Goal: Task Accomplishment & Management: Manage account settings

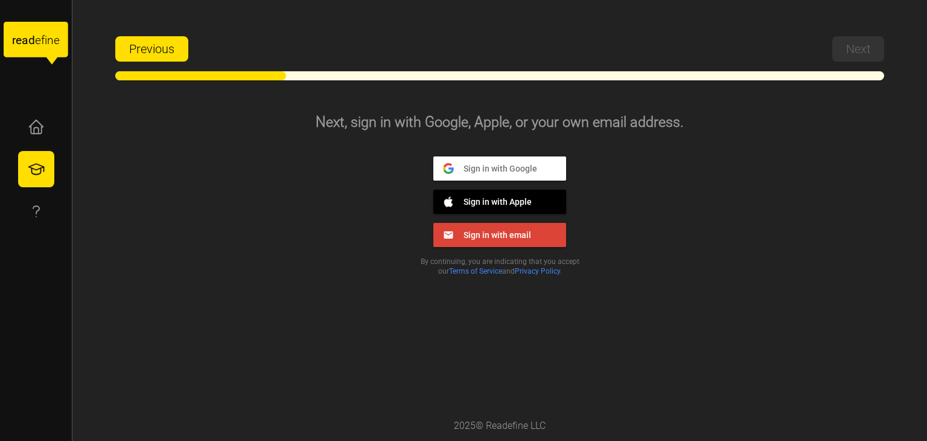
click at [485, 171] on span "Sign in with Google" at bounding box center [495, 167] width 83 height 11
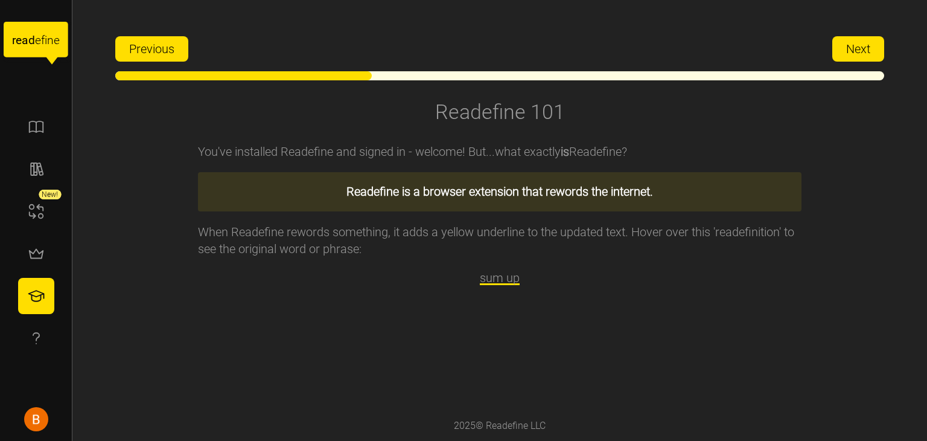
click at [866, 49] on span "Next" at bounding box center [858, 49] width 24 height 24
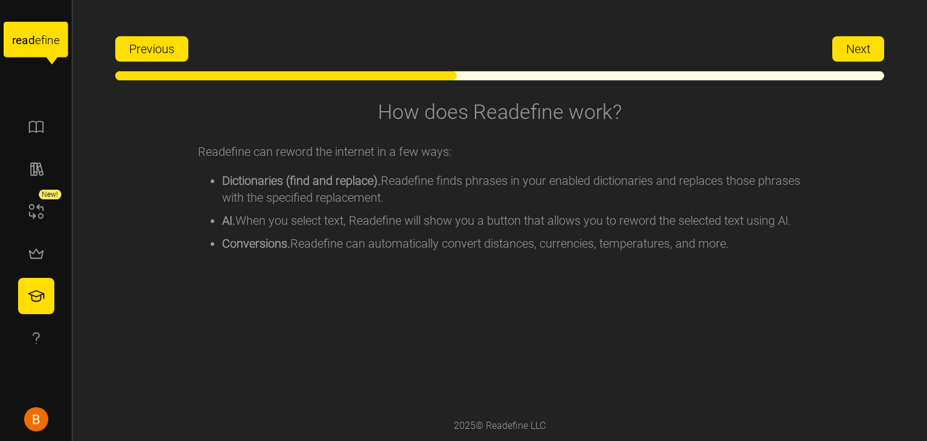
click at [866, 49] on span "Next" at bounding box center [858, 49] width 24 height 24
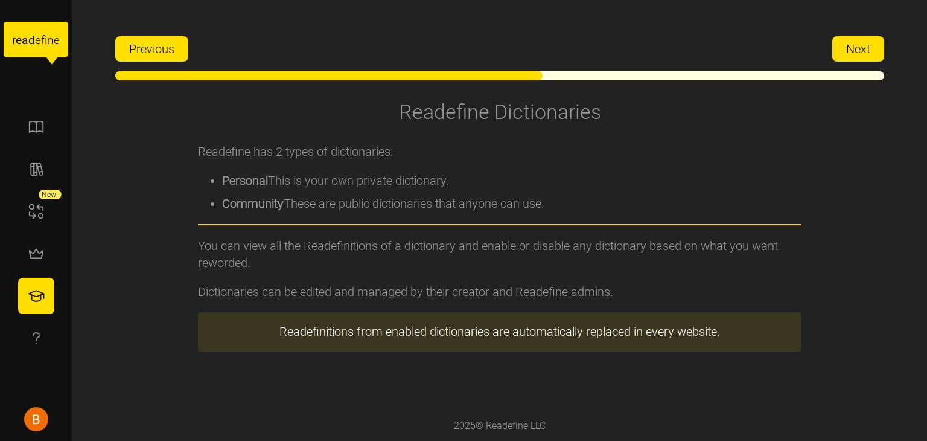
click at [866, 49] on span "Next" at bounding box center [858, 49] width 24 height 24
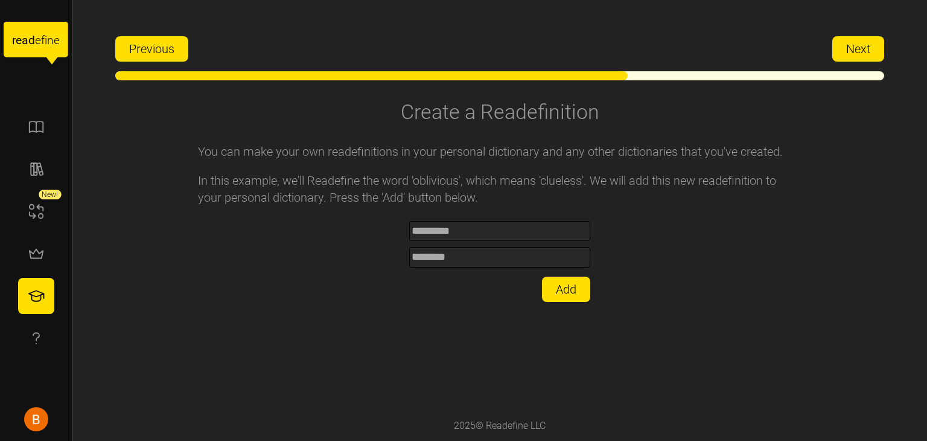
click at [866, 49] on span "Next" at bounding box center [858, 49] width 24 height 24
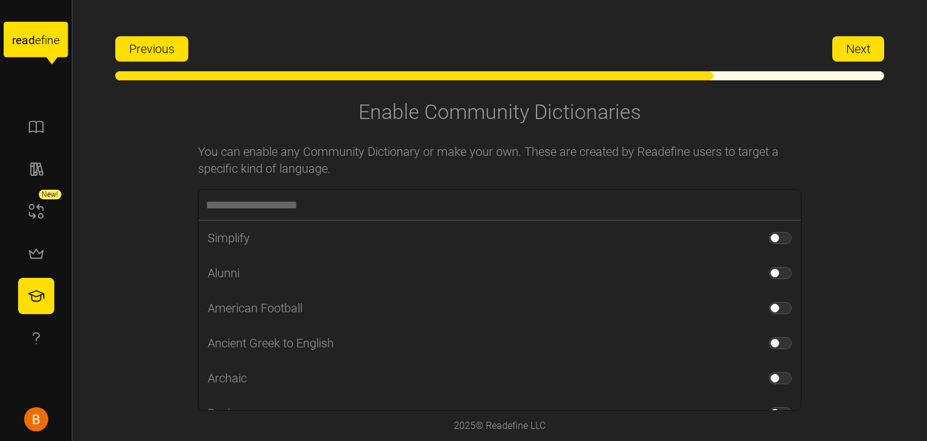
click at [866, 49] on span "Next" at bounding box center [858, 49] width 24 height 24
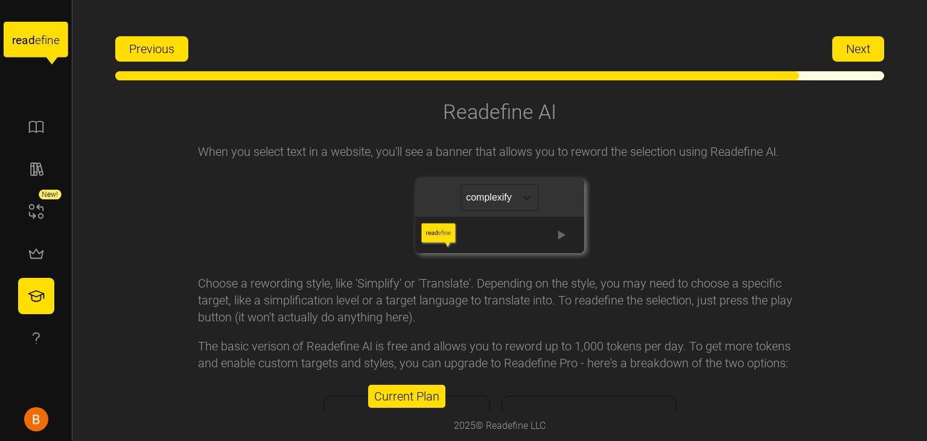
click at [866, 49] on span "Next" at bounding box center [858, 49] width 24 height 24
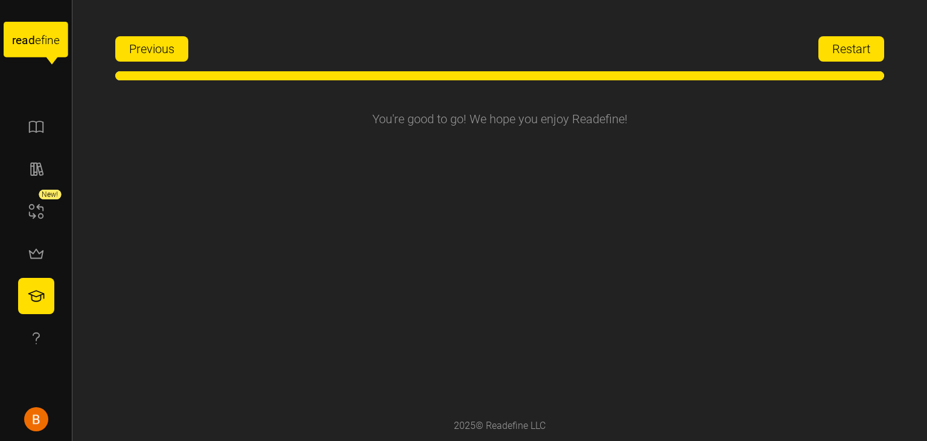
click at [866, 49] on span "Restart" at bounding box center [851, 49] width 38 height 24
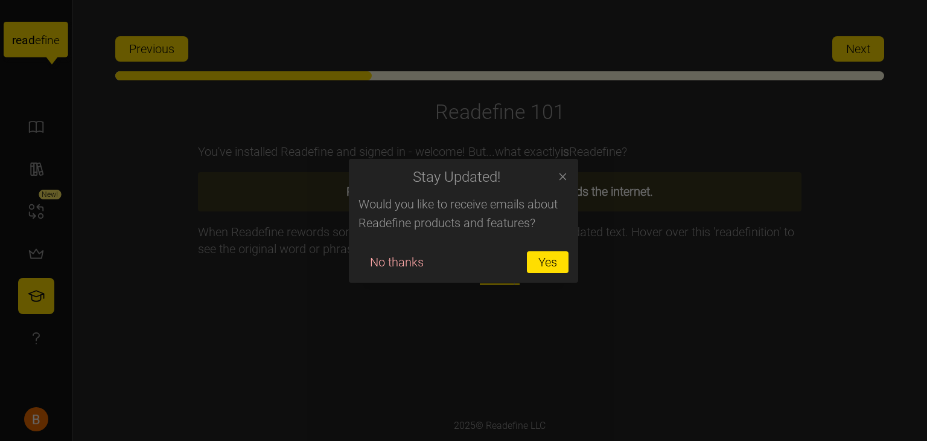
click at [371, 273] on div "Would you like to receive emails about Readefine products and features? No than…" at bounding box center [463, 239] width 229 height 88
click at [403, 256] on span "No thanks" at bounding box center [397, 262] width 54 height 21
click at [544, 175] on h2 "Stay Updated!" at bounding box center [456, 177] width 196 height 14
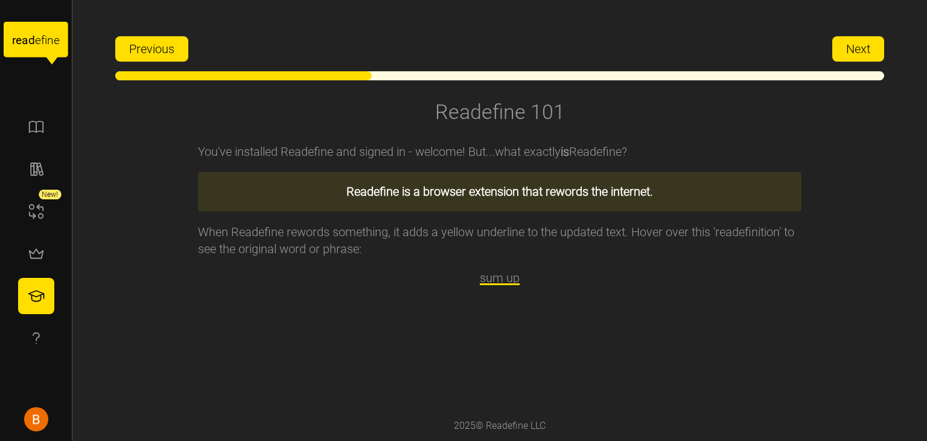
click at [850, 43] on span "Next" at bounding box center [858, 49] width 24 height 24
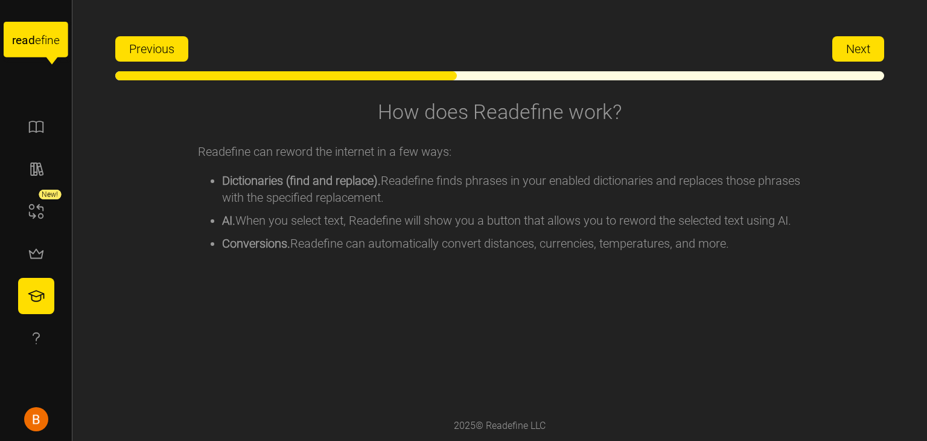
click at [850, 43] on span "Next" at bounding box center [858, 49] width 24 height 24
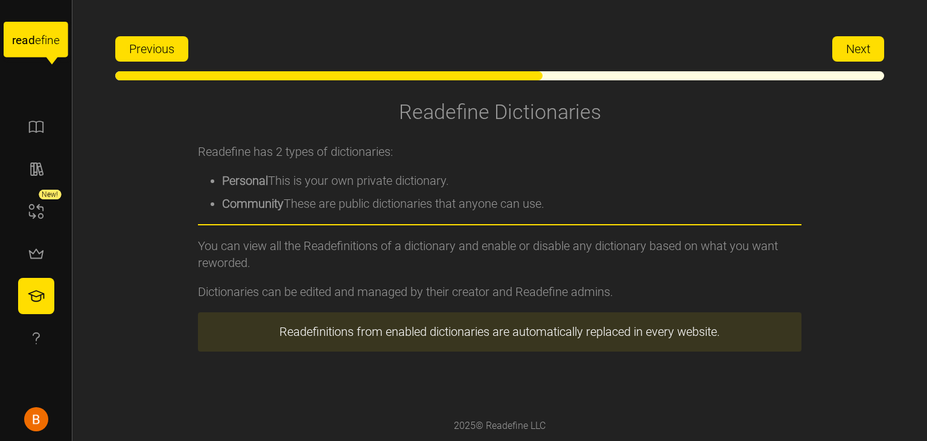
click at [850, 43] on span "Next" at bounding box center [858, 49] width 24 height 24
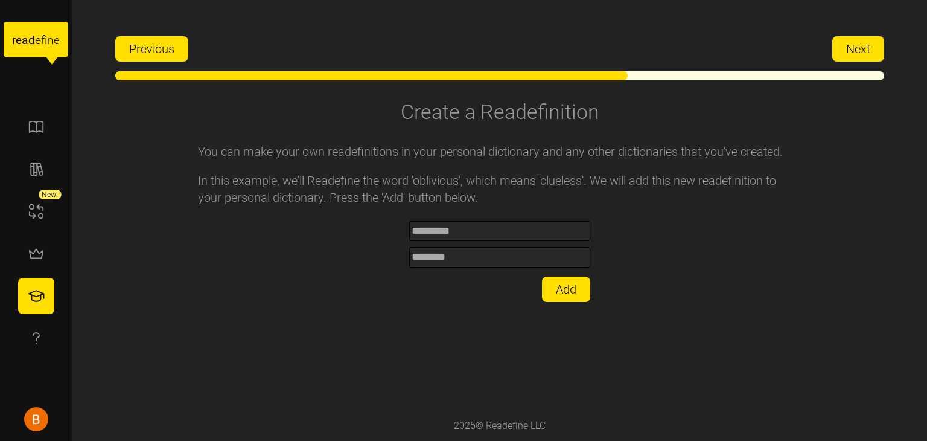
click at [850, 43] on span "Next" at bounding box center [858, 49] width 24 height 24
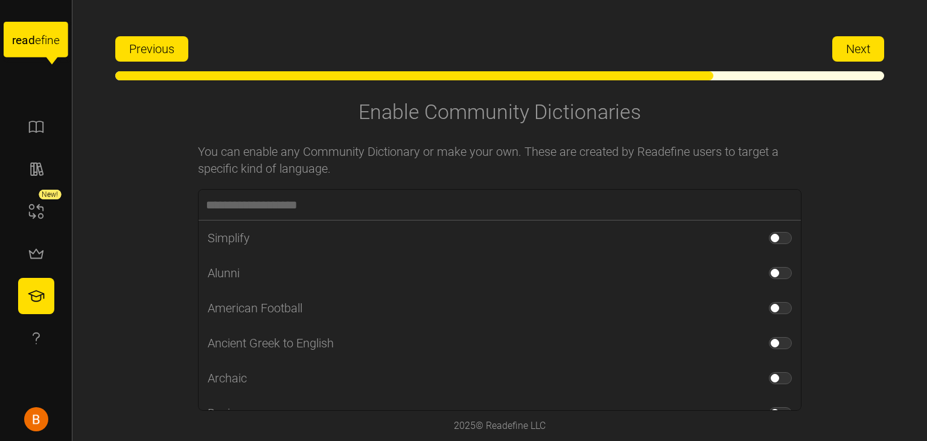
click at [850, 43] on span "Next" at bounding box center [858, 49] width 24 height 24
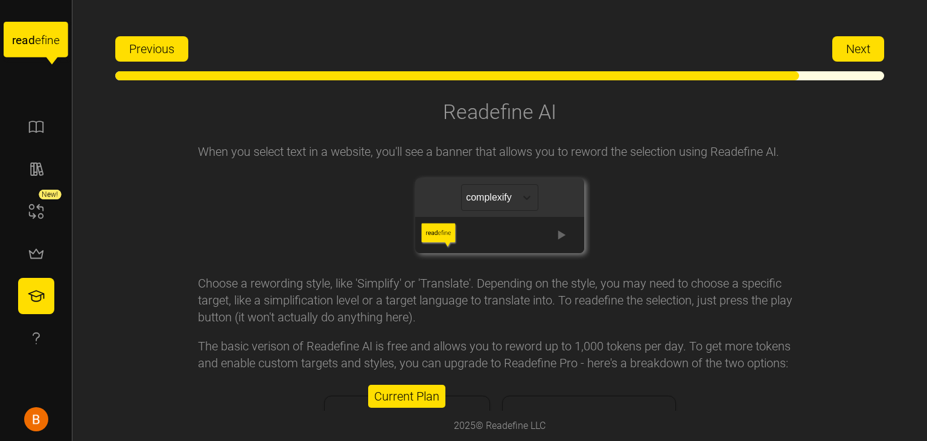
click at [850, 43] on span "Next" at bounding box center [858, 49] width 24 height 24
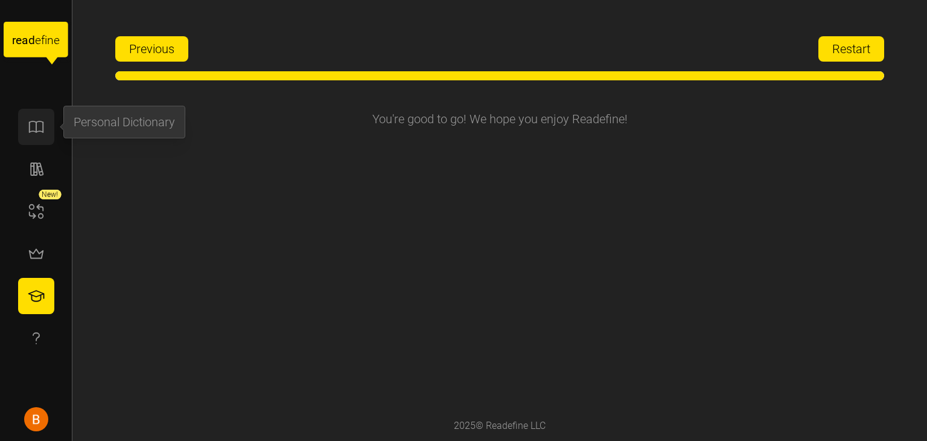
click at [26, 119] on button "button" at bounding box center [36, 127] width 36 height 36
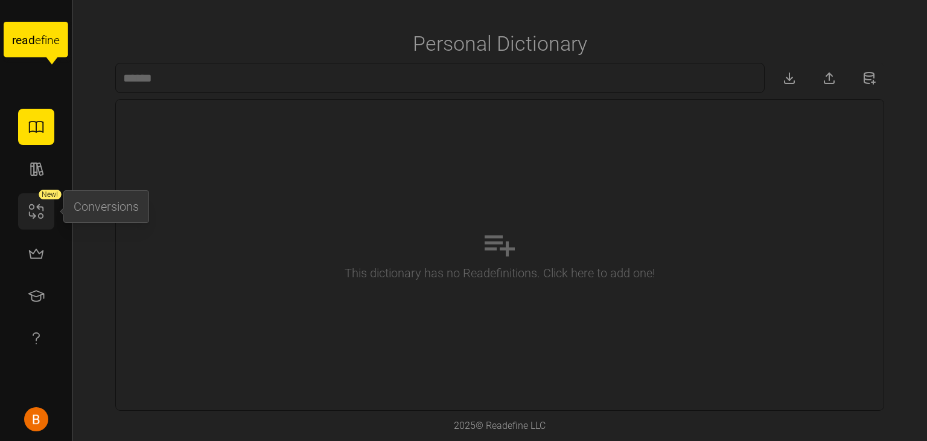
click at [41, 214] on icon "button" at bounding box center [40, 216] width 5 height 5
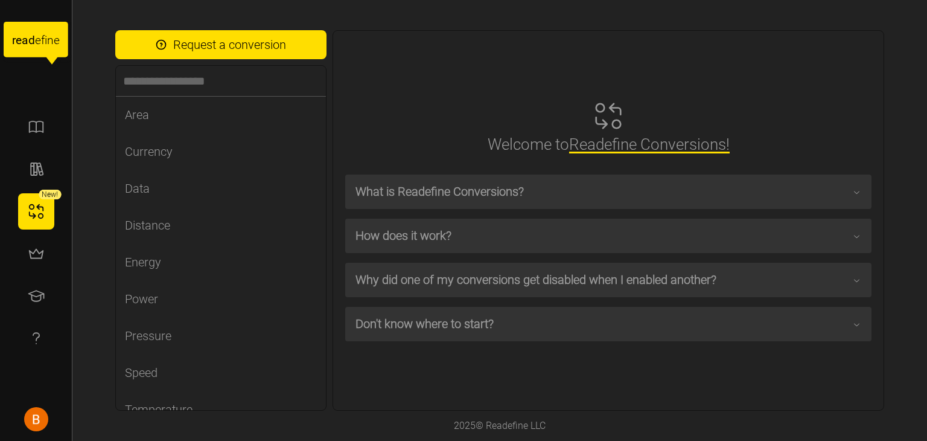
click at [538, 182] on span "What is Readefine Conversions?" at bounding box center [603, 191] width 497 height 33
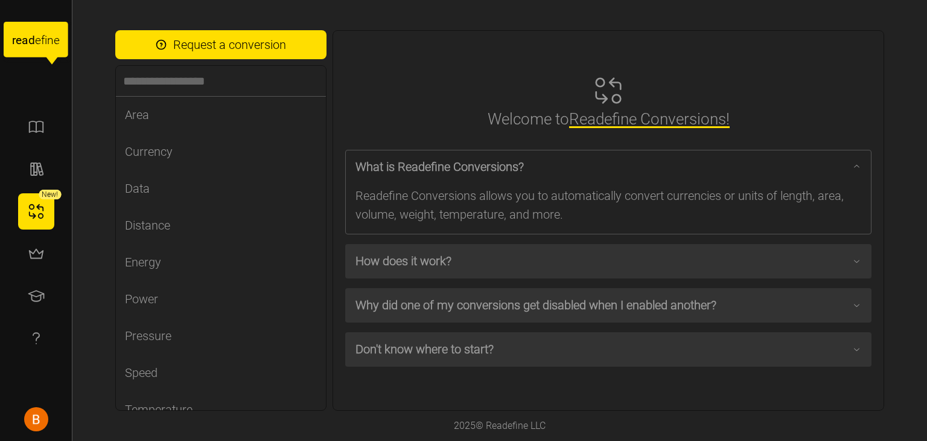
click at [582, 167] on span "What is Readefine Conversions?" at bounding box center [603, 166] width 497 height 33
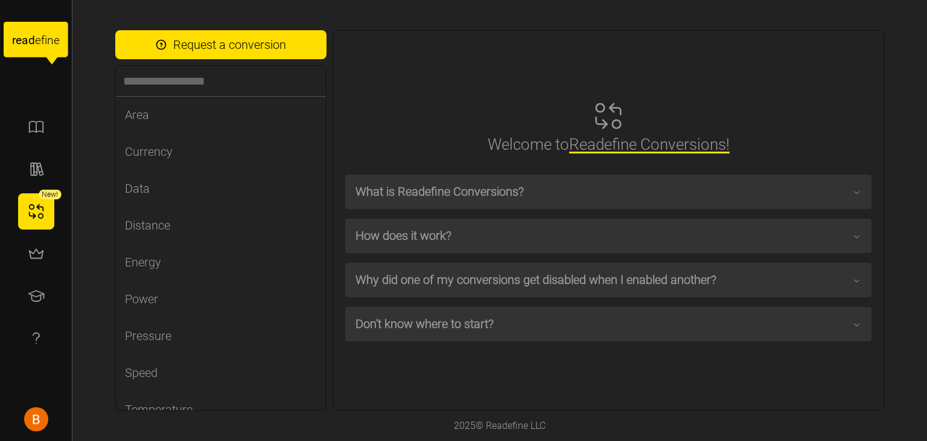
click at [41, 36] on tspan "f" at bounding box center [43, 40] width 4 height 14
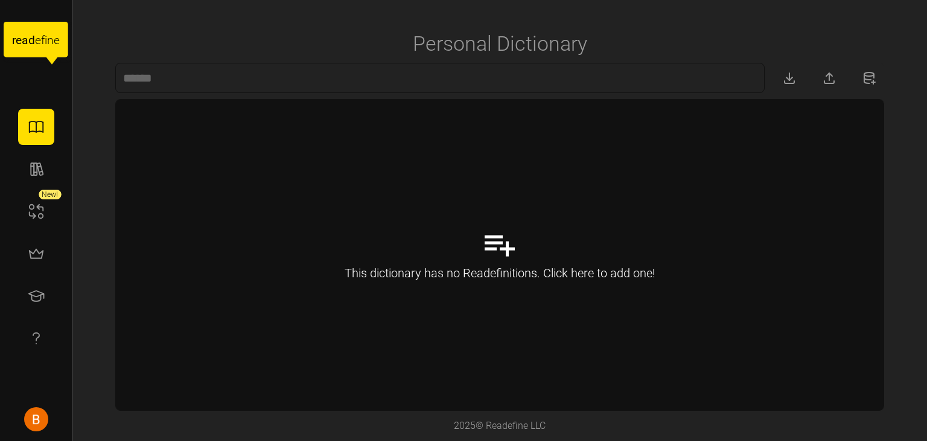
click at [505, 247] on icon at bounding box center [507, 248] width 15 height 15
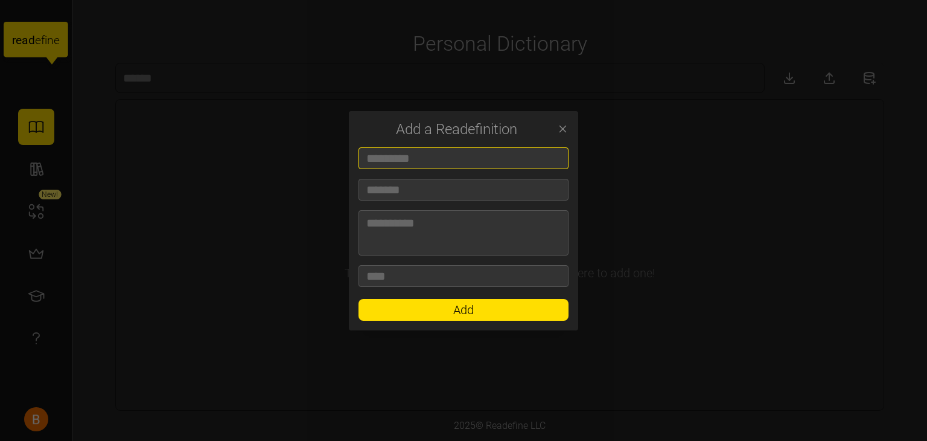
click at [468, 158] on input at bounding box center [463, 158] width 210 height 22
type input "***"
click at [438, 186] on input at bounding box center [463, 190] width 210 height 22
type input "****"
click at [497, 312] on span "Add" at bounding box center [463, 309] width 187 height 21
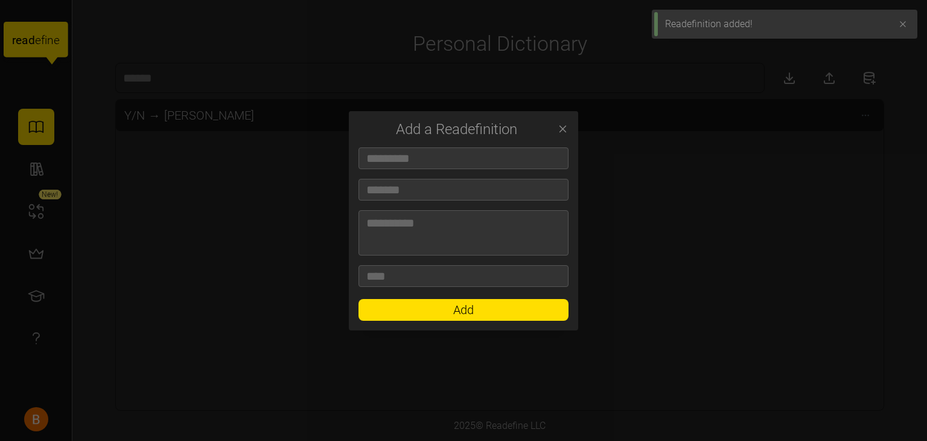
click at [562, 121] on button "button" at bounding box center [563, 129] width 17 height 17
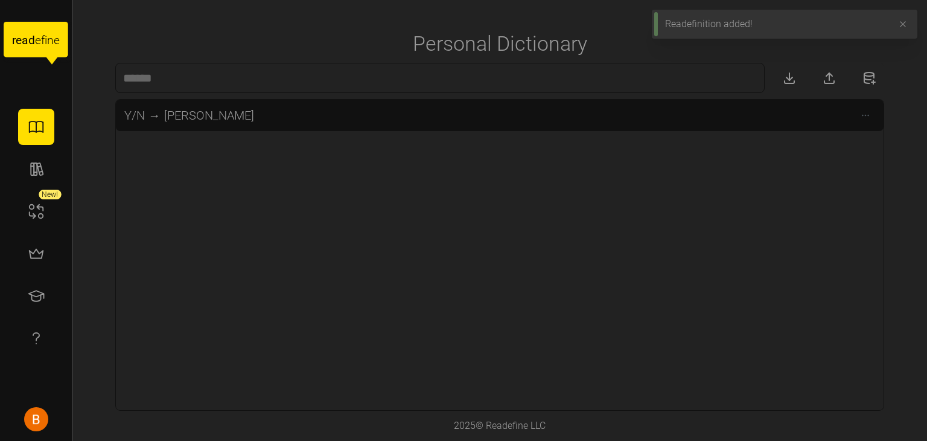
click at [360, 191] on div "Y/N → Beth" at bounding box center [500, 255] width 768 height 310
click at [596, 298] on div "Y/N → Beth" at bounding box center [500, 255] width 768 height 310
click at [856, 80] on button "button" at bounding box center [869, 78] width 30 height 30
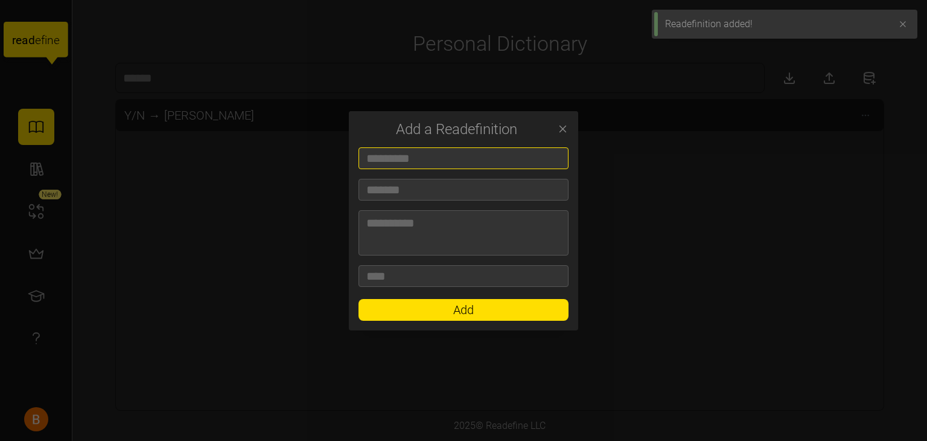
click at [441, 153] on input at bounding box center [463, 158] width 210 height 22
type input "*"
type input "***"
click at [401, 193] on input at bounding box center [463, 190] width 210 height 22
type input "*"
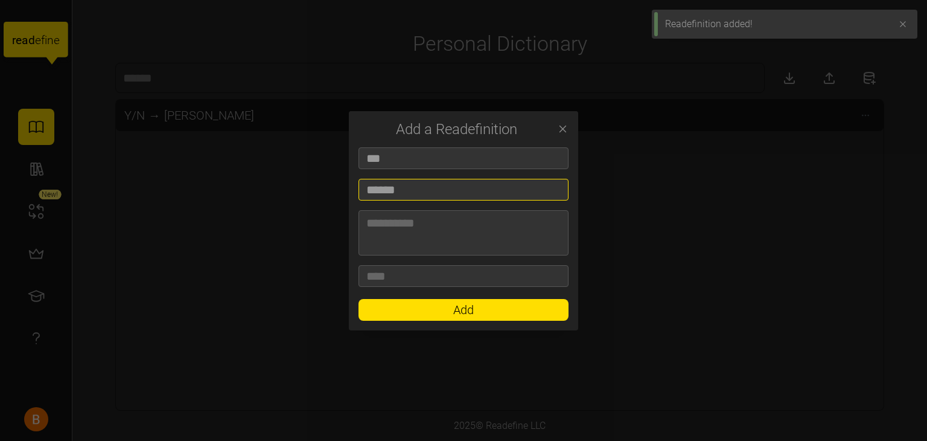
type input "******"
click at [471, 313] on span "Add" at bounding box center [463, 309] width 21 height 21
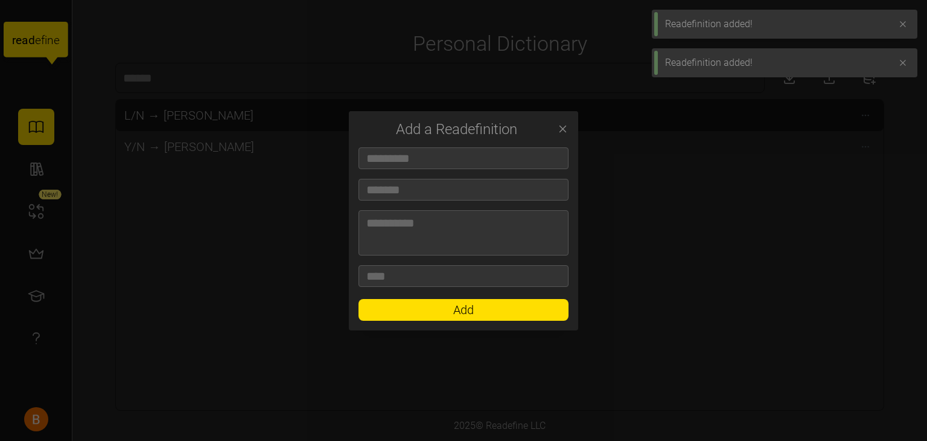
click at [557, 131] on icon "button" at bounding box center [563, 129] width 12 height 12
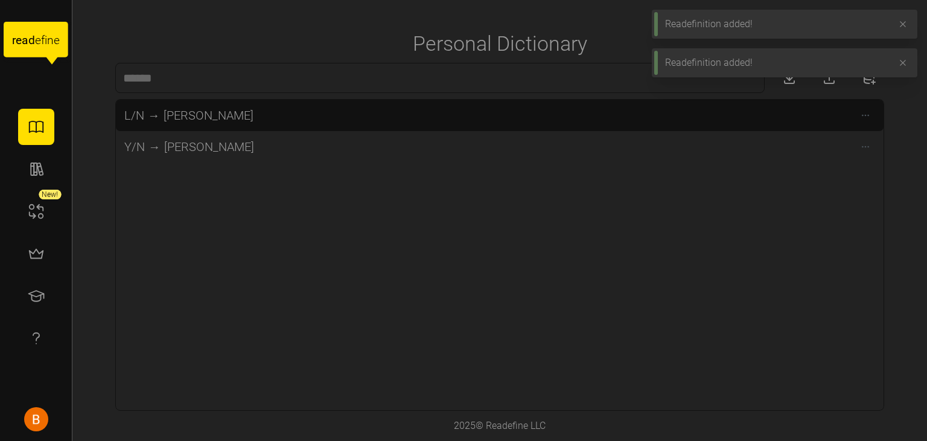
click at [902, 21] on icon "button" at bounding box center [903, 24] width 10 height 10
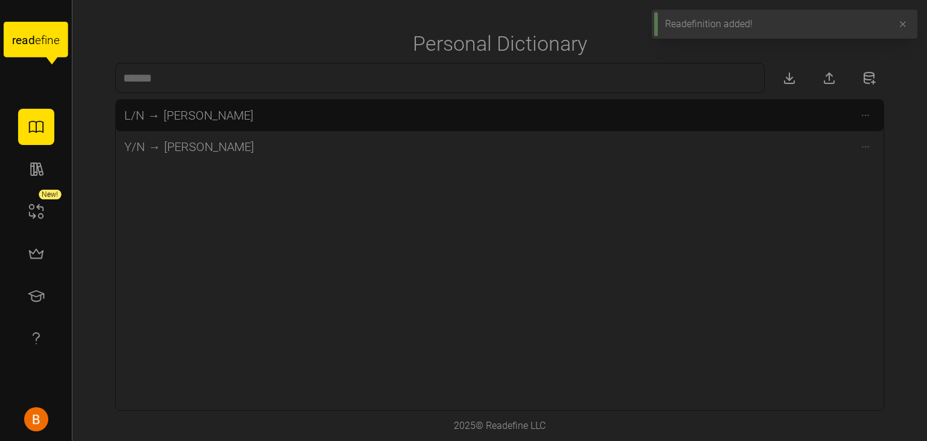
click at [902, 21] on icon "button" at bounding box center [903, 24] width 10 height 10
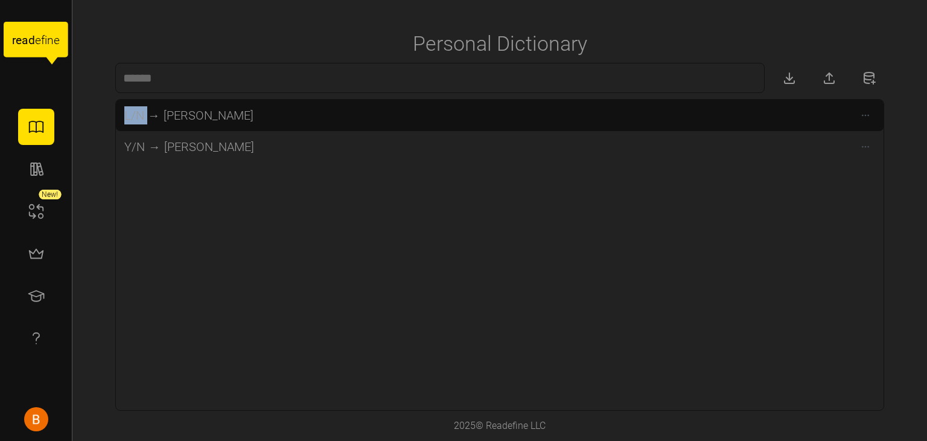
click at [902, 21] on div "Personal Dictionary L/N → Miller Y/N → Beth 2025 © Readefine LLC" at bounding box center [499, 220] width 855 height 441
click at [874, 88] on button "button" at bounding box center [869, 78] width 30 height 30
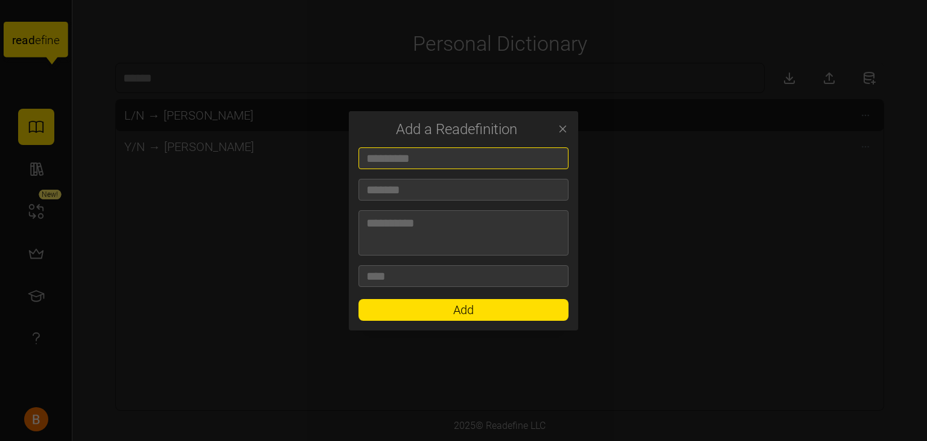
click at [412, 156] on input at bounding box center [463, 158] width 210 height 22
type input "*****"
click at [415, 184] on input at bounding box center [463, 190] width 210 height 22
type input "******"
click at [396, 160] on input "*****" at bounding box center [463, 158] width 210 height 22
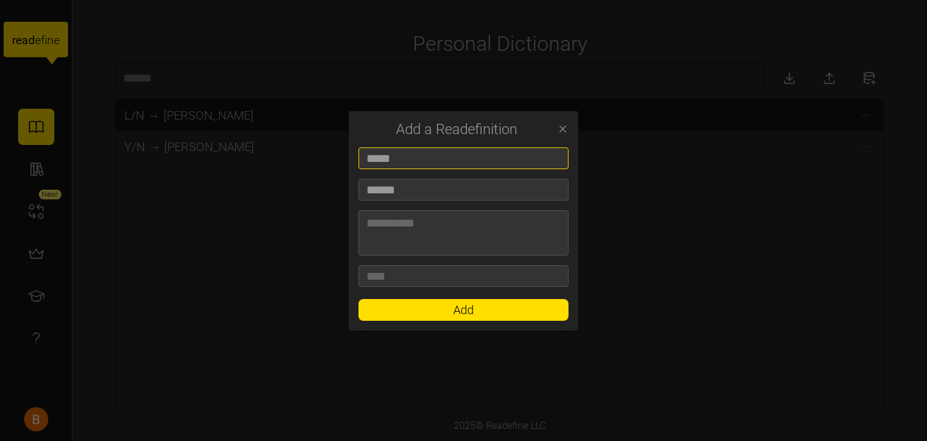
click at [396, 160] on input "*****" at bounding box center [463, 158] width 210 height 22
type input "*****"
click at [464, 306] on span "Add" at bounding box center [463, 309] width 21 height 21
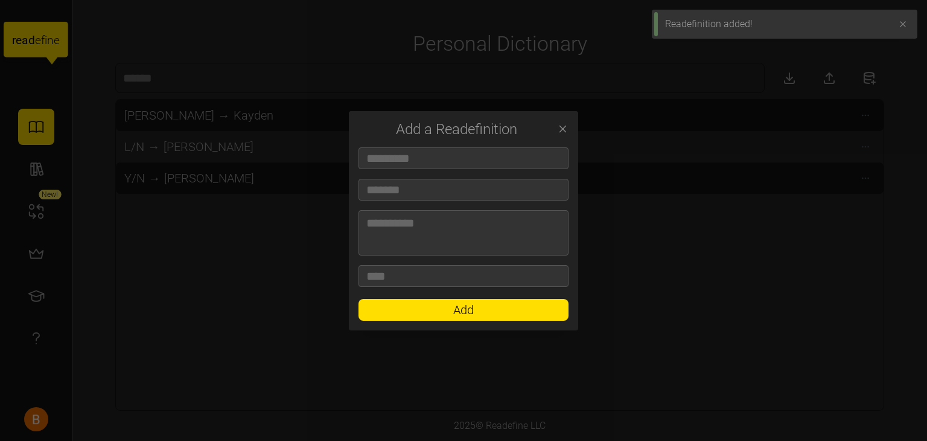
click at [560, 130] on icon "button" at bounding box center [563, 129] width 12 height 12
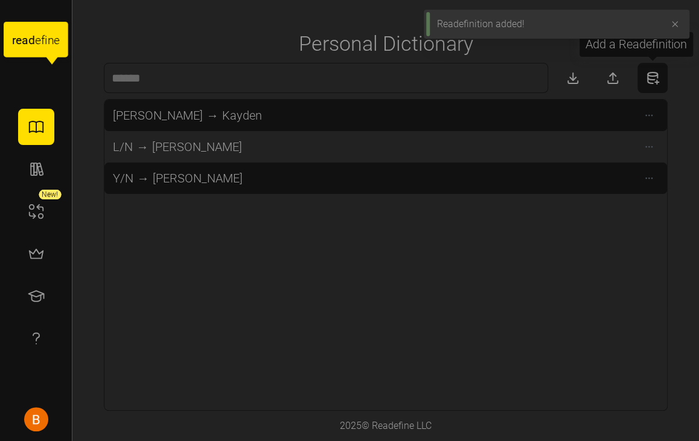
click at [655, 82] on icon "button" at bounding box center [657, 82] width 4 height 0
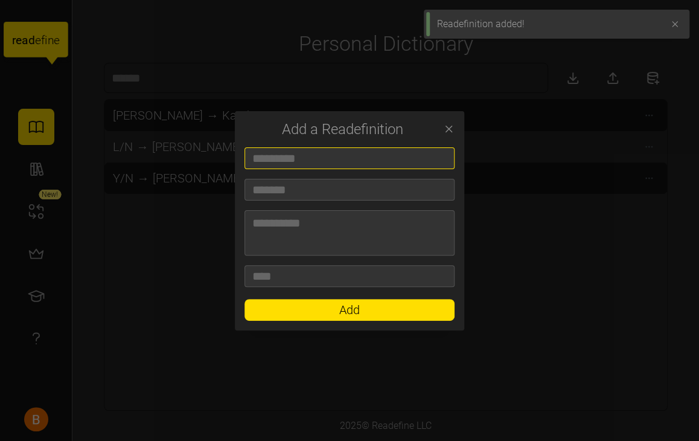
click at [282, 160] on input at bounding box center [349, 158] width 210 height 22
type input "****"
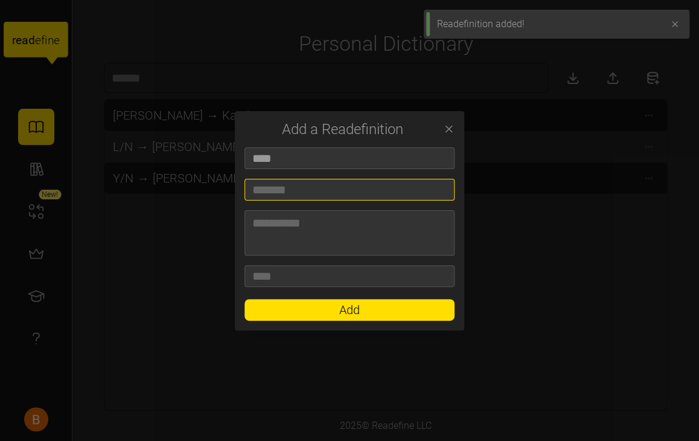
click at [297, 180] on input at bounding box center [349, 190] width 210 height 22
type input "******"
click at [355, 294] on form "**** ****** Add" at bounding box center [349, 233] width 210 height 173
click at [360, 308] on span "Add" at bounding box center [349, 309] width 187 height 21
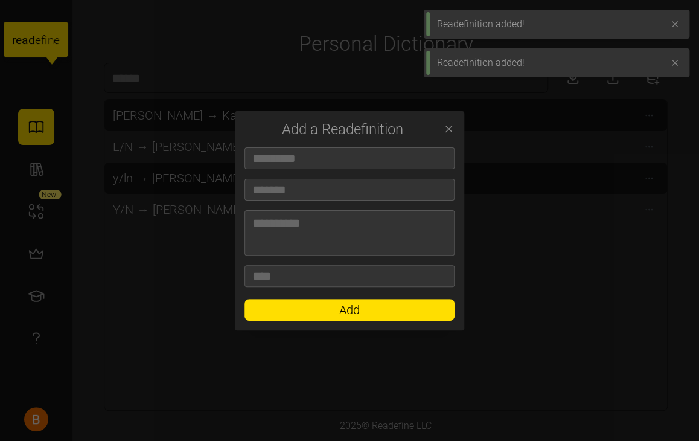
click at [446, 127] on icon "button" at bounding box center [448, 129] width 7 height 7
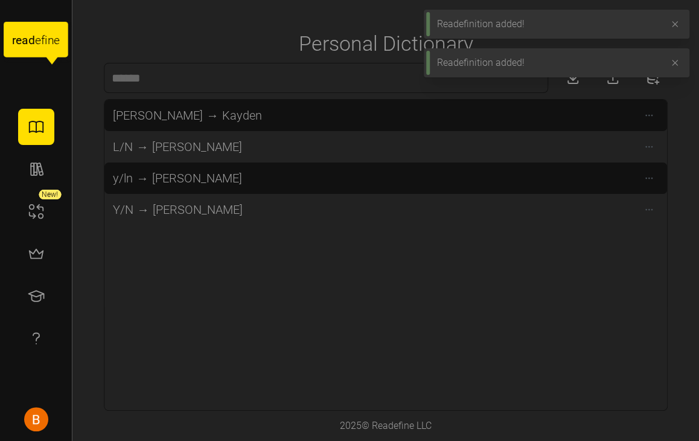
click at [677, 20] on icon "button" at bounding box center [675, 24] width 10 height 10
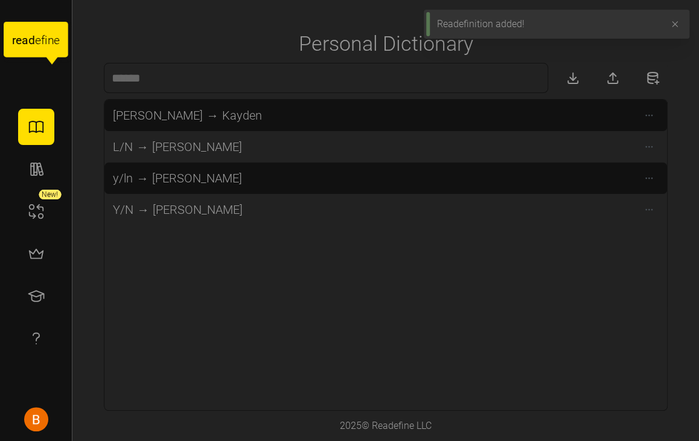
click at [677, 20] on icon "button" at bounding box center [675, 24] width 10 height 10
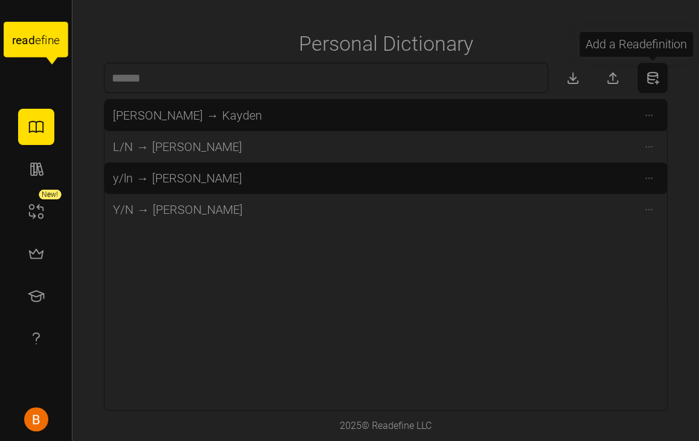
click at [654, 86] on button "button" at bounding box center [652, 78] width 30 height 30
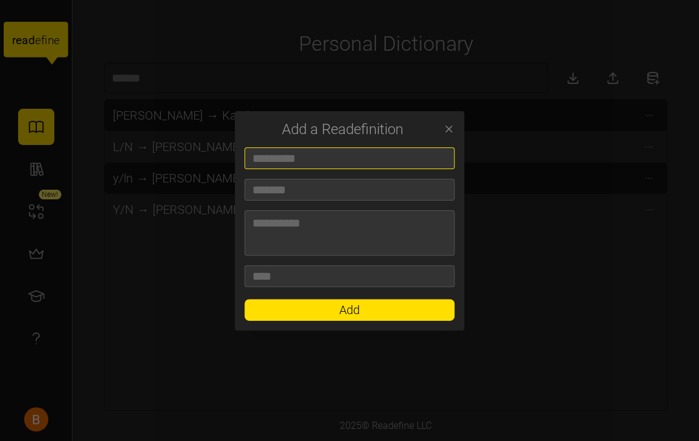
click at [312, 160] on input at bounding box center [349, 158] width 210 height 22
type input "*****"
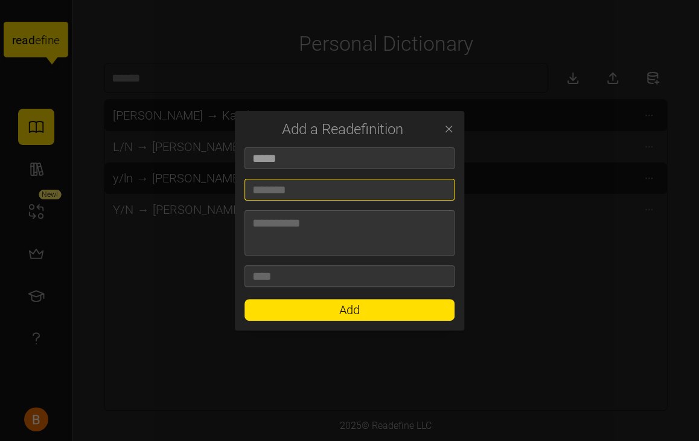
click at [302, 198] on input at bounding box center [349, 190] width 210 height 22
type input "******"
click at [386, 310] on span "Add" at bounding box center [349, 309] width 187 height 21
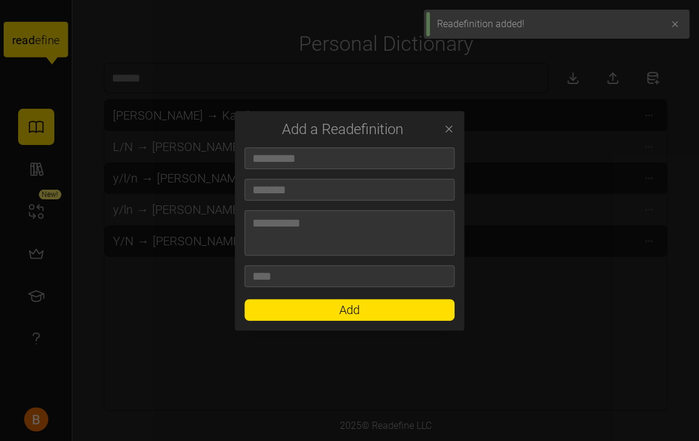
click at [447, 129] on icon "button" at bounding box center [449, 129] width 12 height 12
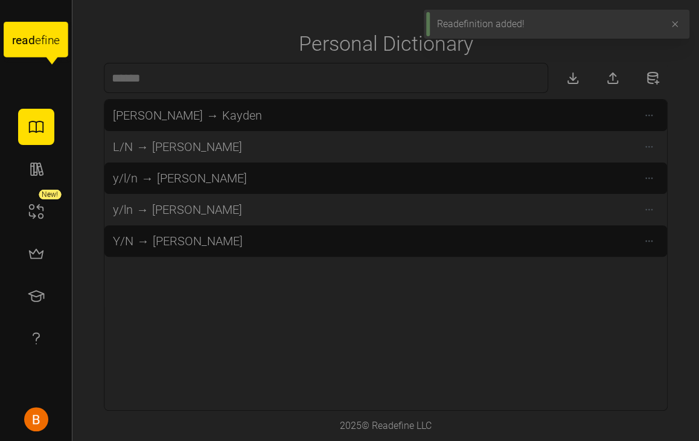
click at [325, 315] on div "Blake → Kayden L/N → Miller y/l/n → Miller y/ln → Miller Y/N → Beth" at bounding box center [385, 255] width 562 height 310
click at [652, 137] on div "L/N → Miller" at bounding box center [385, 146] width 562 height 31
click at [138, 218] on span "→" at bounding box center [143, 209] width 16 height 18
click at [133, 218] on span "y/ln" at bounding box center [123, 209] width 24 height 18
click at [654, 211] on span "button" at bounding box center [648, 209] width 17 height 17
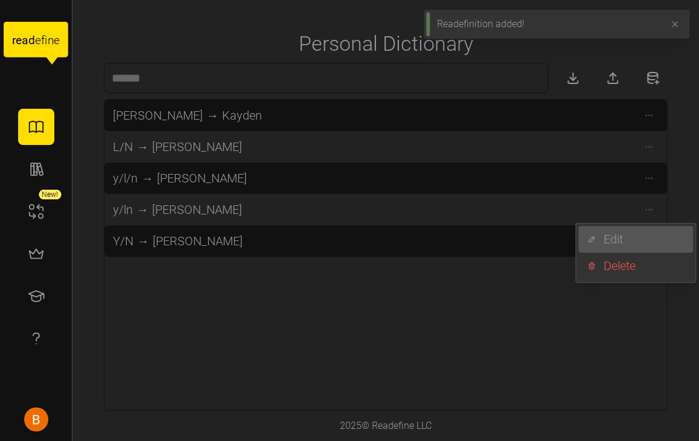
click at [642, 235] on div "Edit" at bounding box center [645, 239] width 82 height 19
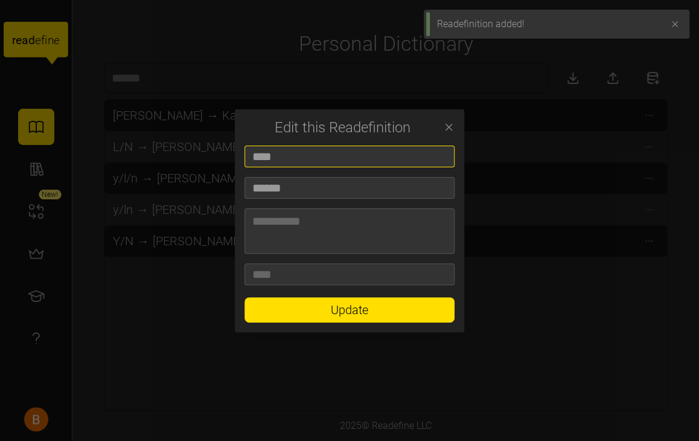
click at [309, 157] on input "****" at bounding box center [349, 156] width 210 height 22
type input "*"
type input "*****"
click at [360, 315] on span "Update" at bounding box center [349, 310] width 37 height 24
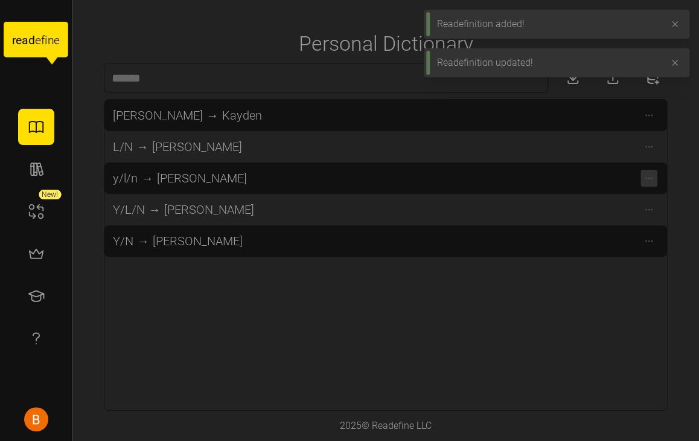
click at [651, 178] on icon "button" at bounding box center [651, 178] width 1 height 1
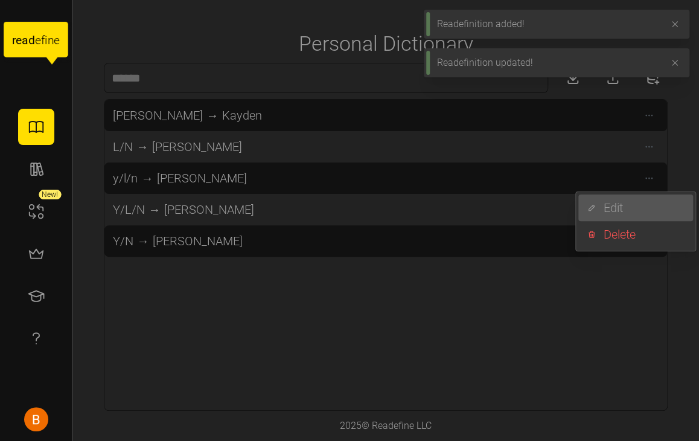
click at [642, 211] on div "Edit" at bounding box center [645, 208] width 82 height 19
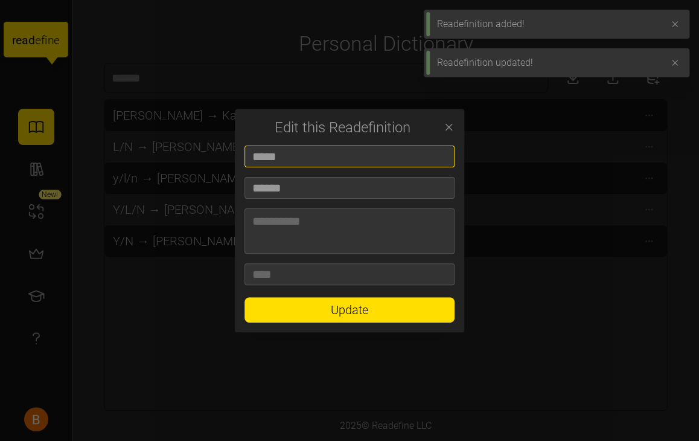
drag, startPoint x: 290, startPoint y: 161, endPoint x: 222, endPoint y: 154, distance: 67.9
click at [222, 440] on div "Edit this Readefinition ***** ****** Update" at bounding box center [349, 441] width 699 height 0
type input "****"
click at [382, 299] on span "Update" at bounding box center [349, 310] width 182 height 24
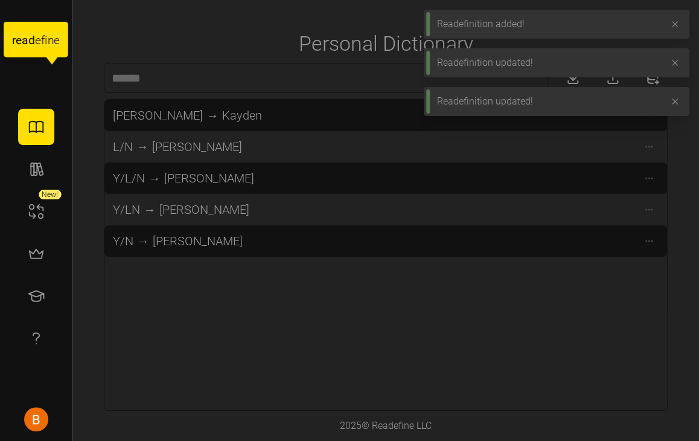
click at [670, 20] on icon "button" at bounding box center [675, 24] width 10 height 10
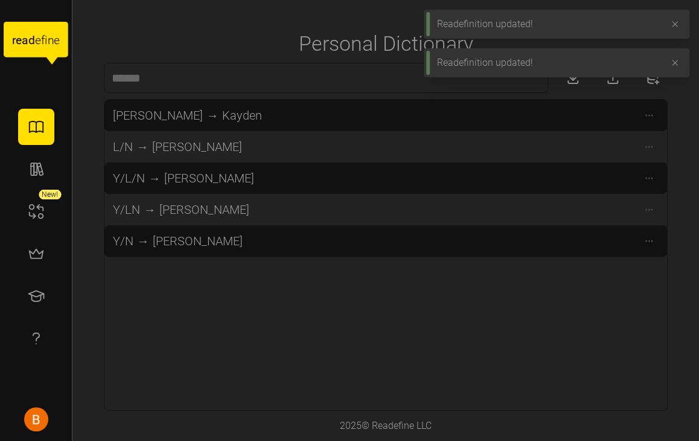
click at [681, 37] on div "Readefinition updated!" at bounding box center [557, 24] width 266 height 29
click at [676, 31] on button "button" at bounding box center [674, 24] width 17 height 17
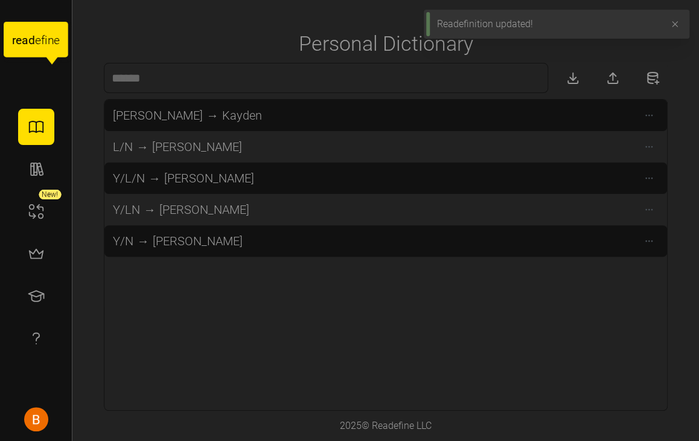
click at [675, 27] on icon "button" at bounding box center [675, 24] width 10 height 10
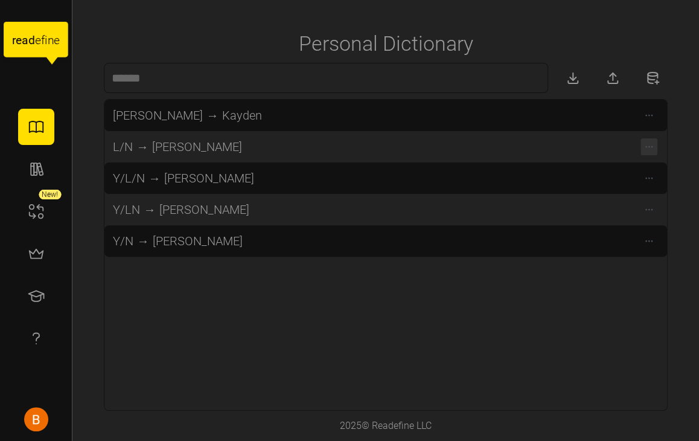
click at [649, 150] on icon "button" at bounding box center [649, 147] width 10 height 10
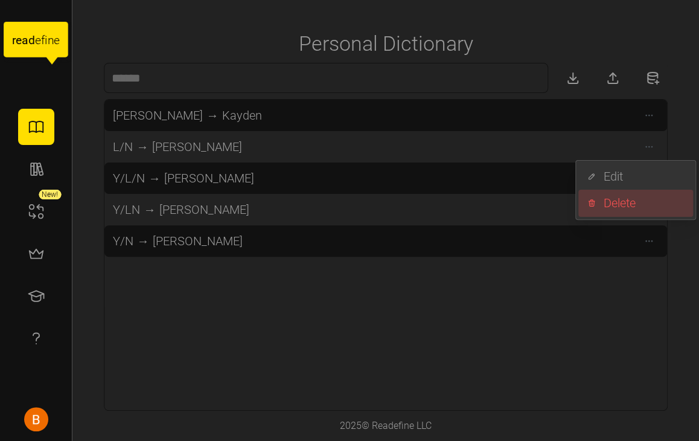
click at [623, 206] on div "Delete" at bounding box center [645, 203] width 82 height 19
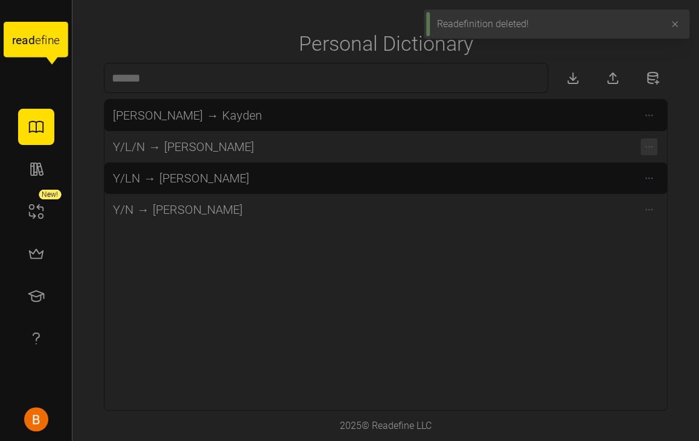
click at [648, 145] on icon "button" at bounding box center [649, 147] width 10 height 10
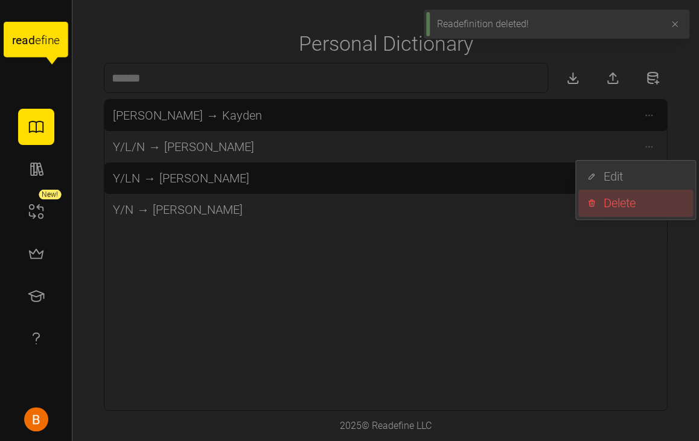
click at [637, 208] on div "Delete" at bounding box center [645, 203] width 82 height 19
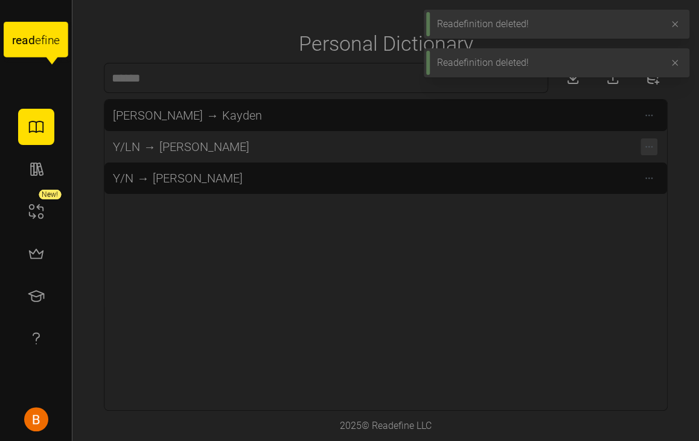
click at [649, 141] on span "button" at bounding box center [648, 146] width 17 height 17
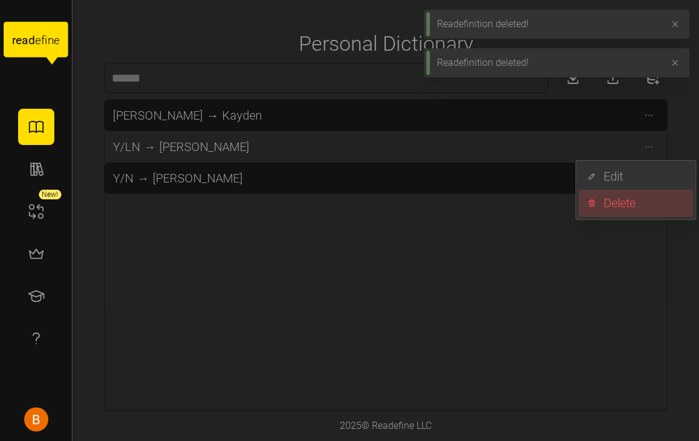
click at [625, 203] on div "Delete" at bounding box center [645, 203] width 82 height 19
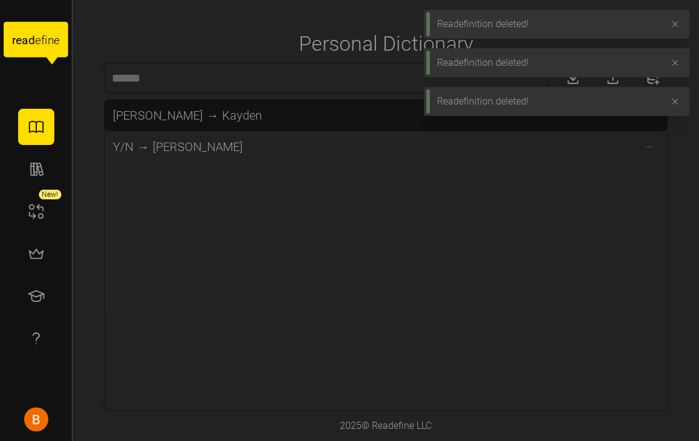
click at [409, 278] on div "Blake → Kayden Y/N → Beth" at bounding box center [385, 255] width 562 height 310
click at [683, 24] on button "button" at bounding box center [674, 24] width 17 height 17
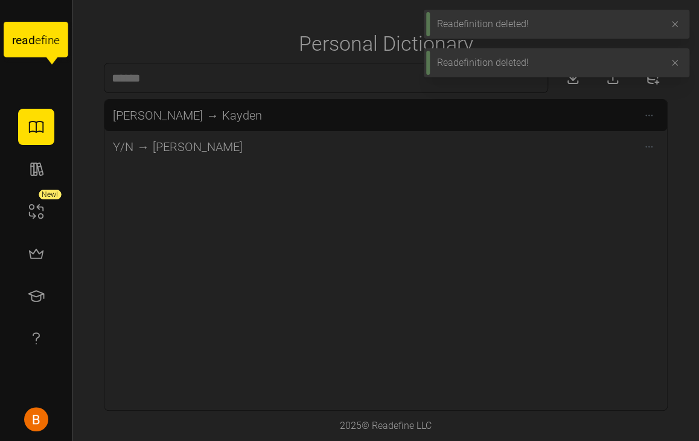
click at [680, 29] on button "button" at bounding box center [674, 24] width 17 height 17
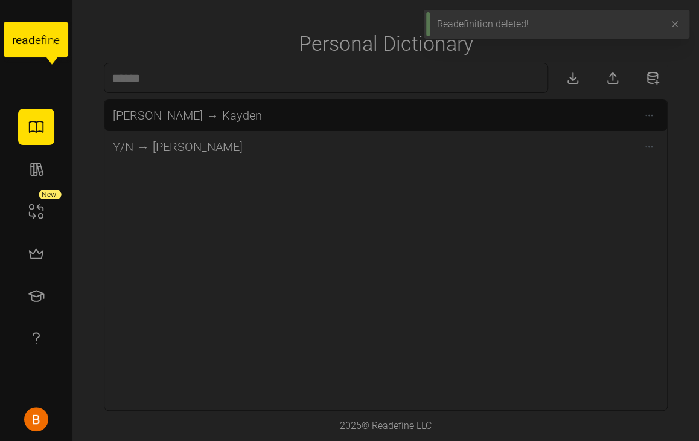
click at [678, 26] on icon "button" at bounding box center [675, 24] width 10 height 10
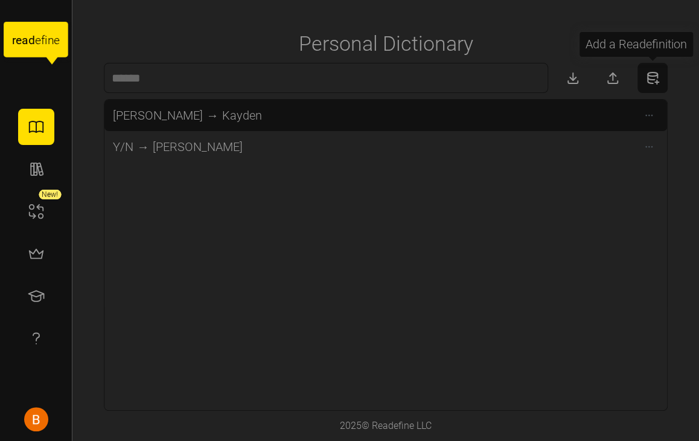
click at [664, 74] on button "button" at bounding box center [652, 78] width 30 height 30
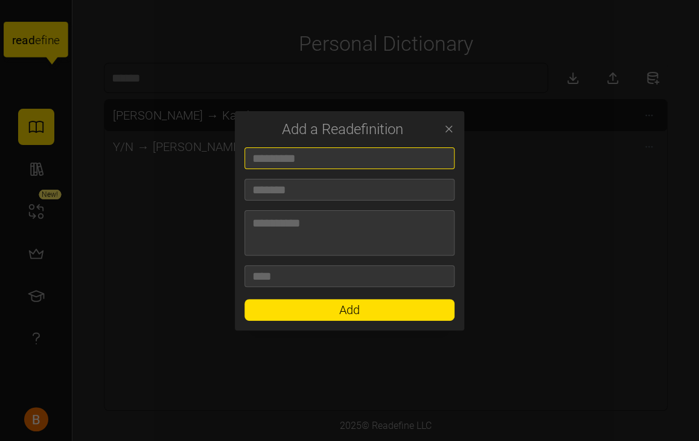
click at [270, 148] on input at bounding box center [349, 158] width 210 height 22
type input "*****"
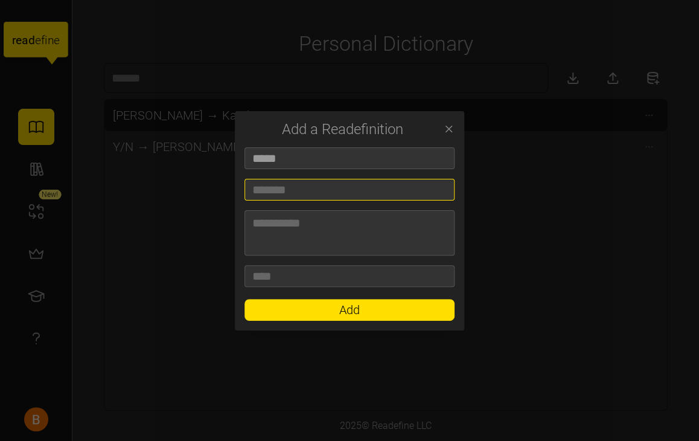
click at [303, 192] on input at bounding box center [349, 190] width 210 height 22
type input "******"
click at [351, 303] on span "Add" at bounding box center [349, 309] width 21 height 21
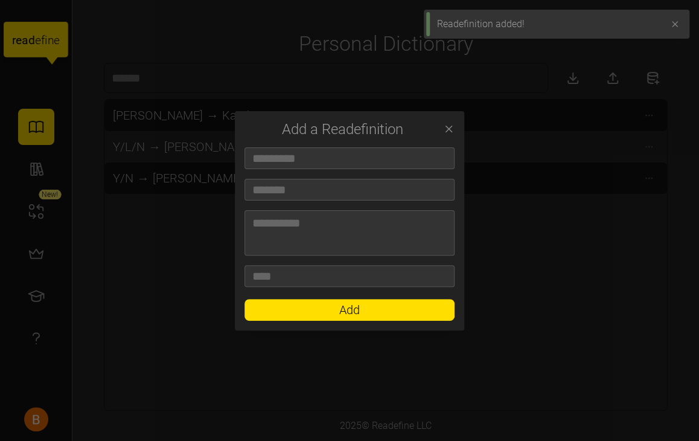
click at [450, 135] on button "button" at bounding box center [449, 129] width 17 height 17
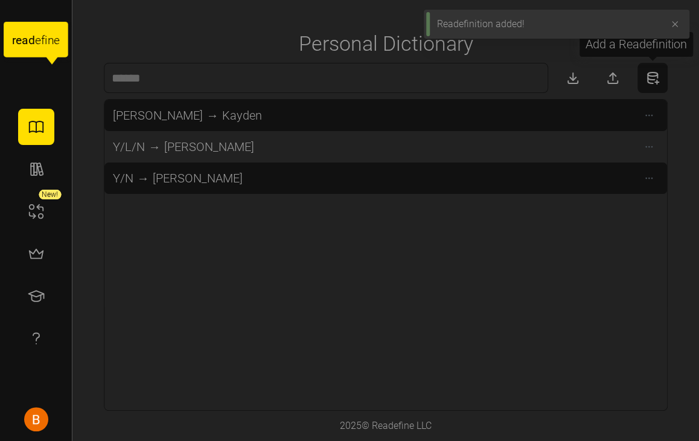
click at [642, 81] on button "button" at bounding box center [652, 78] width 30 height 30
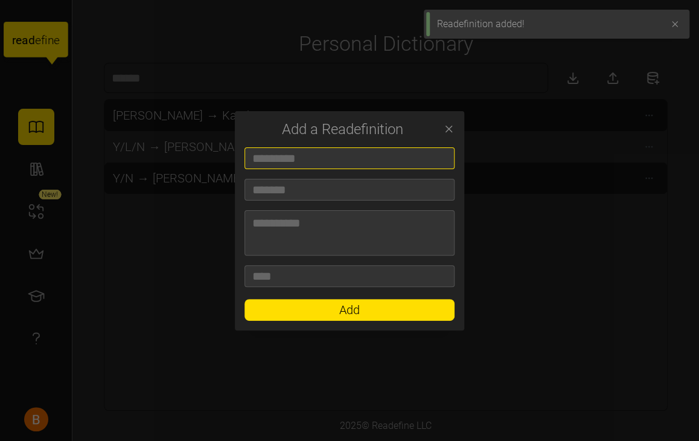
click at [323, 167] on input at bounding box center [349, 158] width 210 height 22
type input "*****"
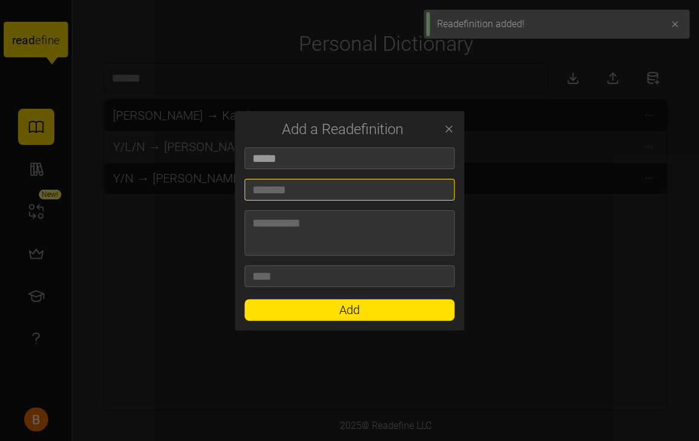
click at [293, 189] on input at bounding box center [349, 190] width 210 height 22
type input "*****"
click at [415, 314] on span "Add" at bounding box center [349, 309] width 187 height 21
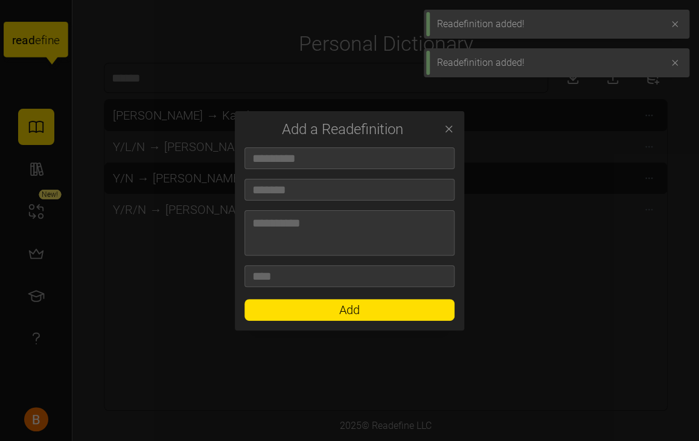
click at [444, 126] on icon "button" at bounding box center [449, 129] width 12 height 12
